Goal: Book appointment/travel/reservation

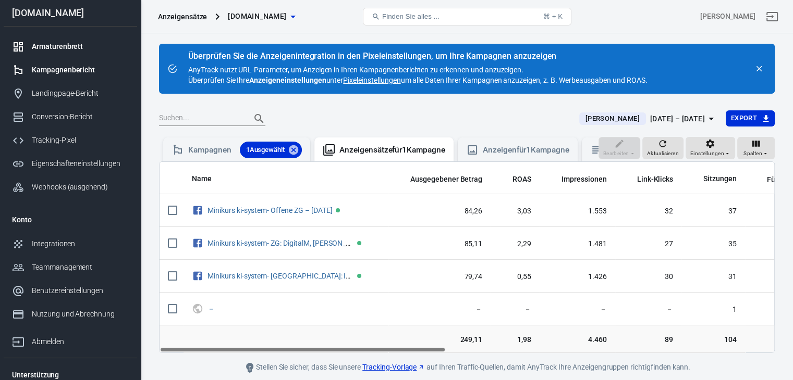
click at [46, 46] on font "Armaturenbrett" at bounding box center [57, 46] width 51 height 8
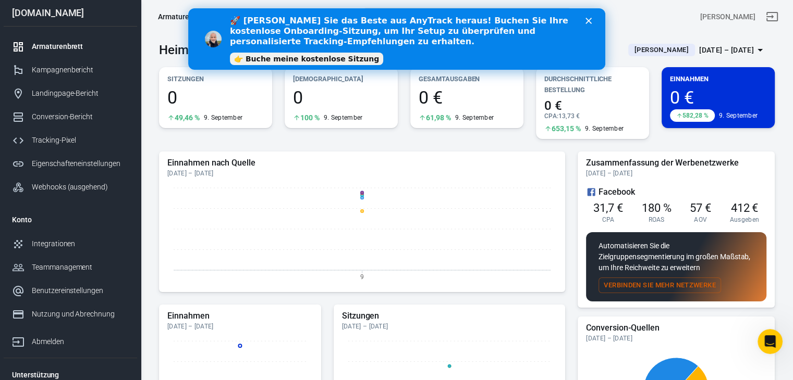
click at [699, 47] on font "[DATE] – [DATE]" at bounding box center [726, 50] width 55 height 8
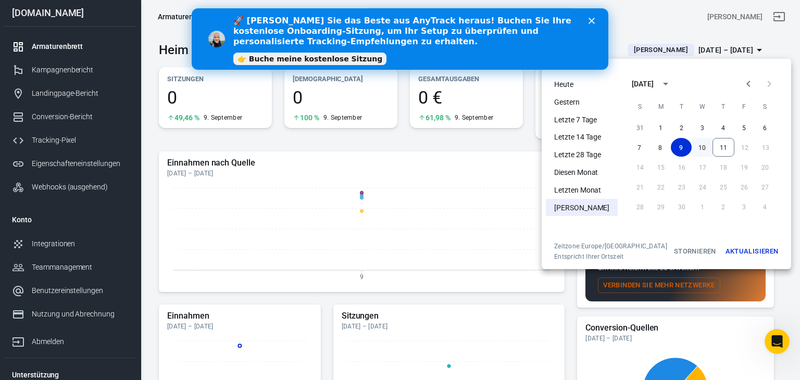
click at [695, 142] on button "10" at bounding box center [702, 147] width 21 height 19
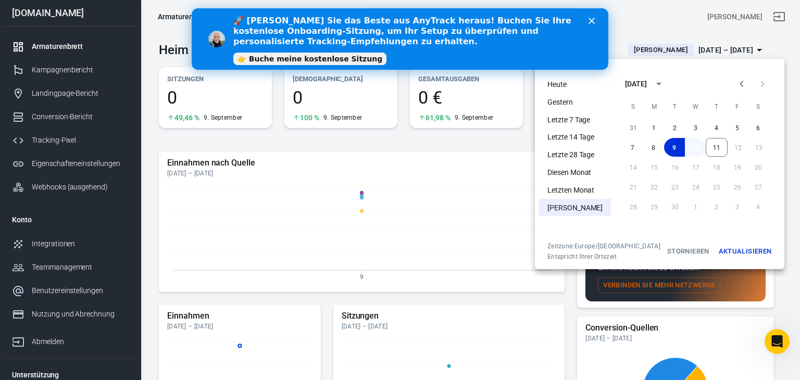
click at [685, 149] on button "10" at bounding box center [695, 147] width 21 height 19
click at [755, 250] on font "Aktualisieren" at bounding box center [745, 252] width 53 height 8
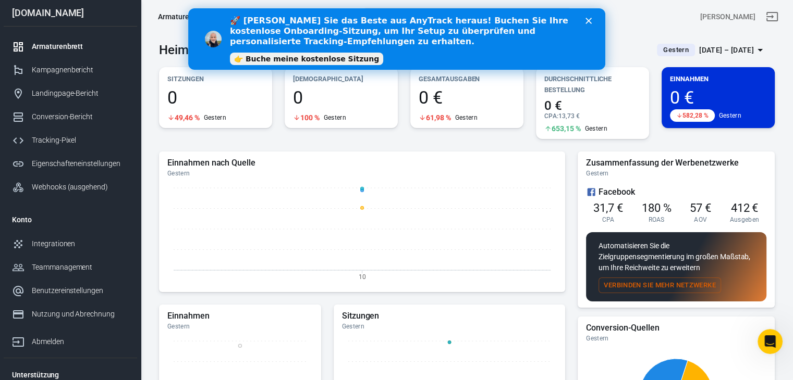
click at [344, 59] on font "👉 Buche meine kostenlose Sitzung" at bounding box center [305, 59] width 145 height 8
